Goal: Check status: Check status

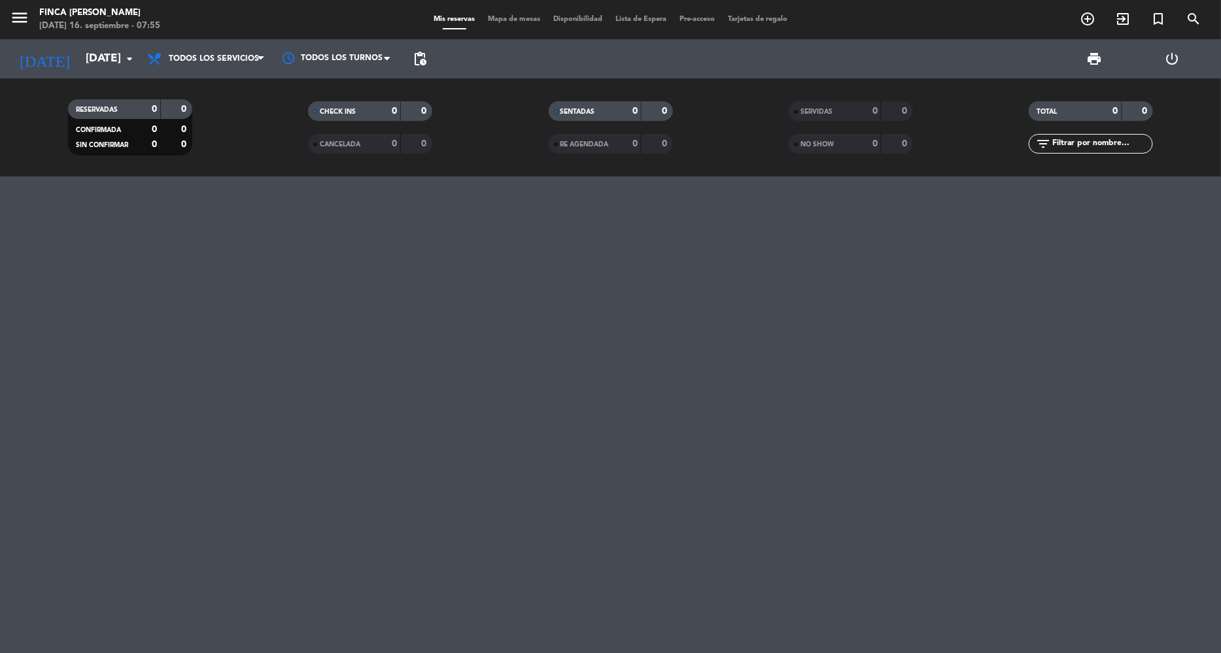
click at [71, 73] on div "[DATE] [DATE] arrow_drop_down" at bounding box center [75, 58] width 131 height 39
click at [79, 65] on input "[DATE]" at bounding box center [151, 59] width 145 height 26
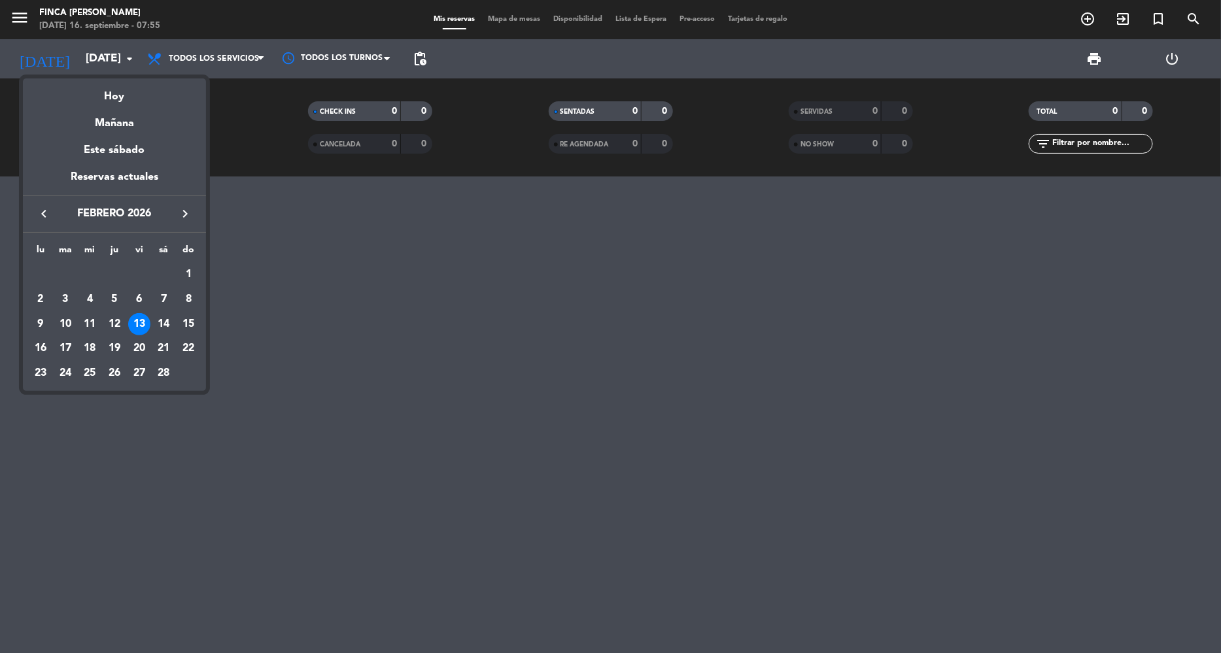
click at [41, 218] on icon "keyboard_arrow_left" at bounding box center [44, 214] width 16 height 16
click at [157, 348] on div "18" at bounding box center [163, 348] width 22 height 22
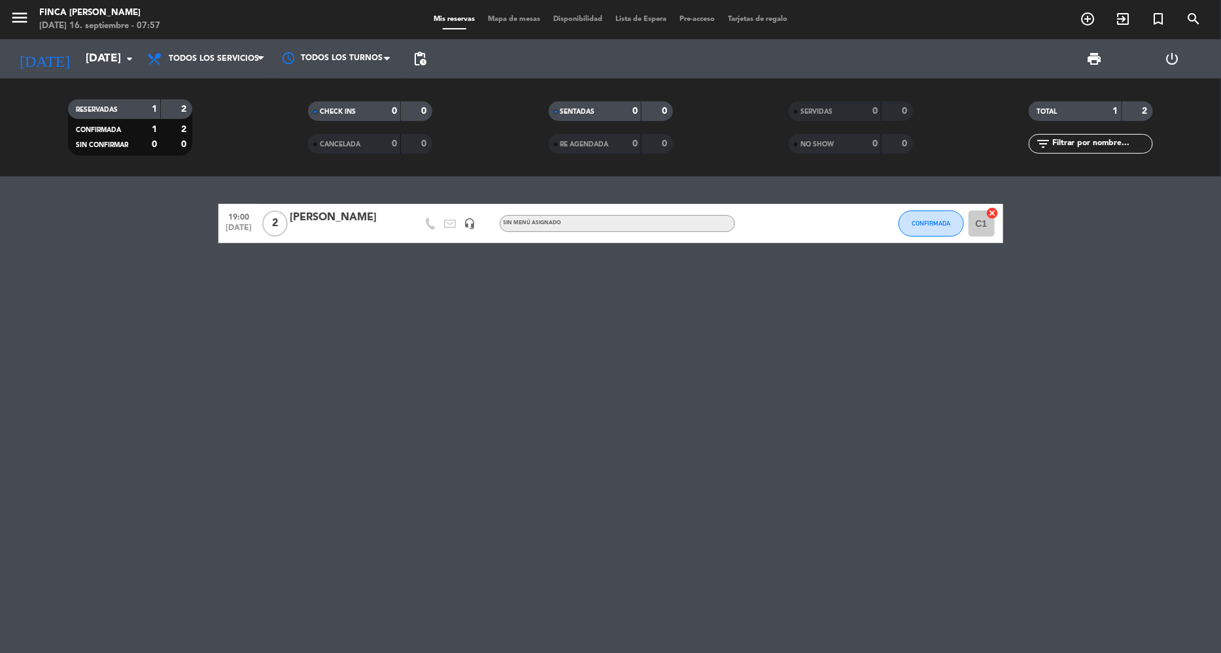
click at [641, 360] on div "19:00 [DATE] 2 [PERSON_NAME] headset_mic Sin menú asignado CONFIRMADA C1 cancel" at bounding box center [610, 415] width 1221 height 477
click at [307, 217] on div "[PERSON_NAME]" at bounding box center [345, 217] width 111 height 17
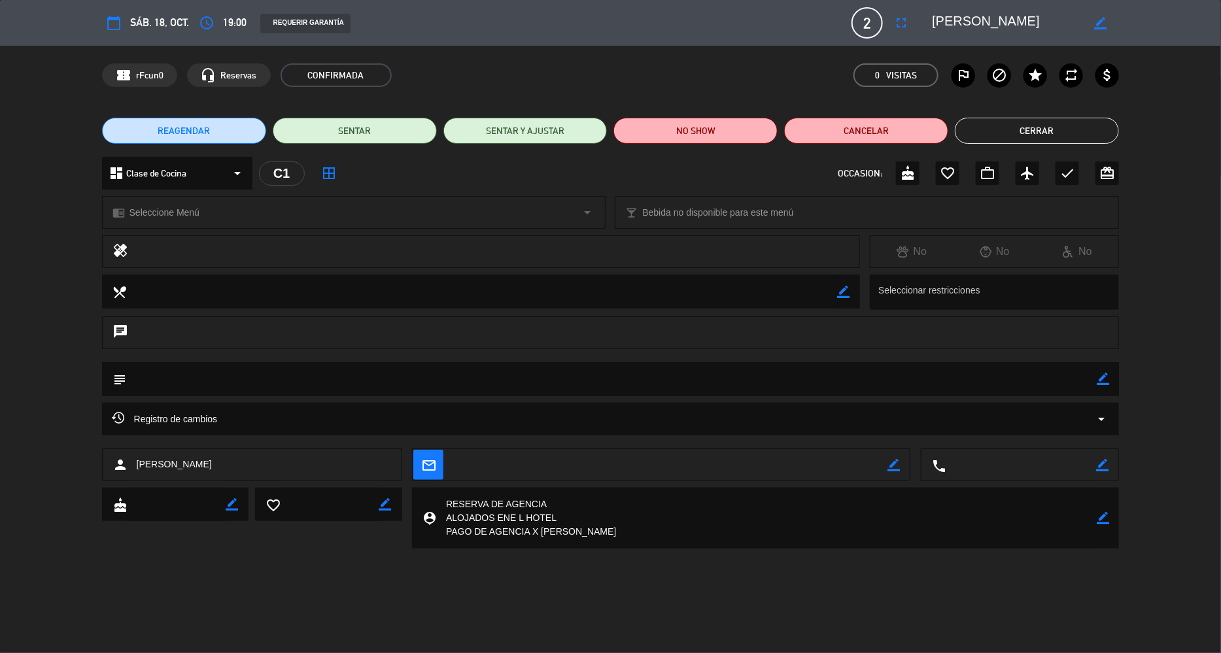
click at [146, 27] on span "sáb. 18, oct." at bounding box center [159, 23] width 59 height 18
click at [177, 17] on span "sáb. 18, oct." at bounding box center [159, 23] width 59 height 18
click at [1048, 114] on div "REAGENDAR SENTAR SENTAR Y AJUSTAR NO SHOW Cancelar Cerrar" at bounding box center [610, 131] width 1221 height 52
click at [1051, 124] on button "Cerrar" at bounding box center [1037, 131] width 164 height 26
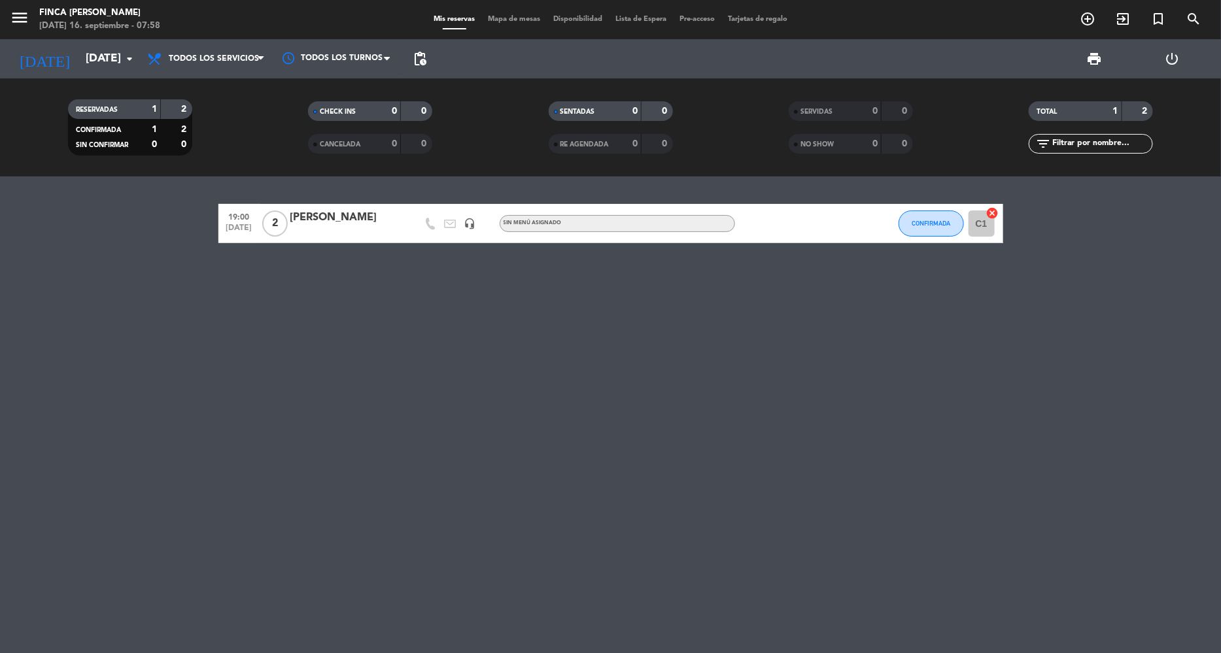
click at [57, 44] on div "[DATE] [DATE] arrow_drop_down" at bounding box center [75, 58] width 131 height 39
click at [79, 52] on input "[DATE]" at bounding box center [151, 59] width 145 height 26
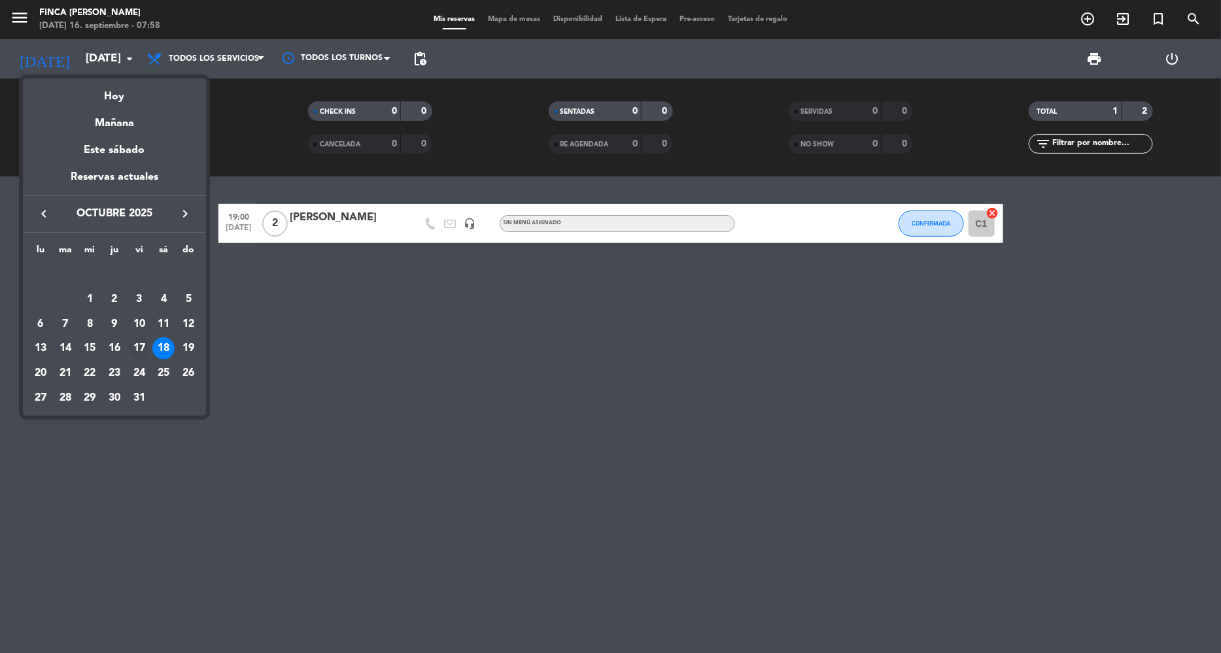
click at [140, 347] on div "17" at bounding box center [139, 348] width 22 height 22
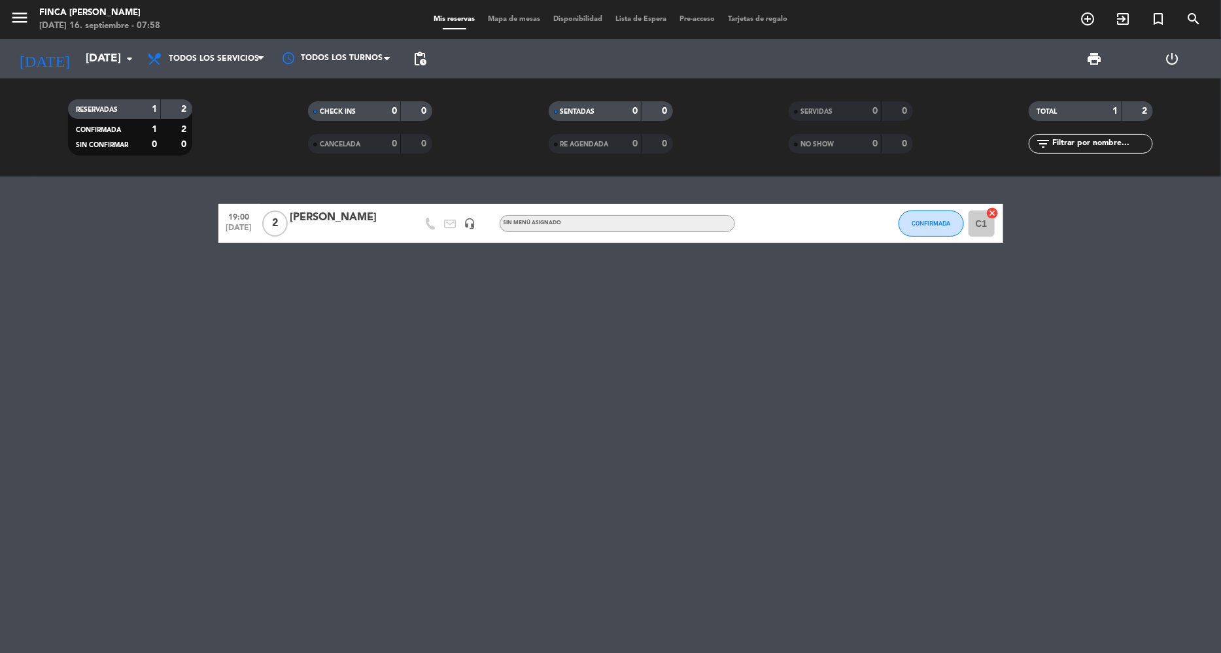
type input "[DATE]"
